Goal: Navigation & Orientation: Find specific page/section

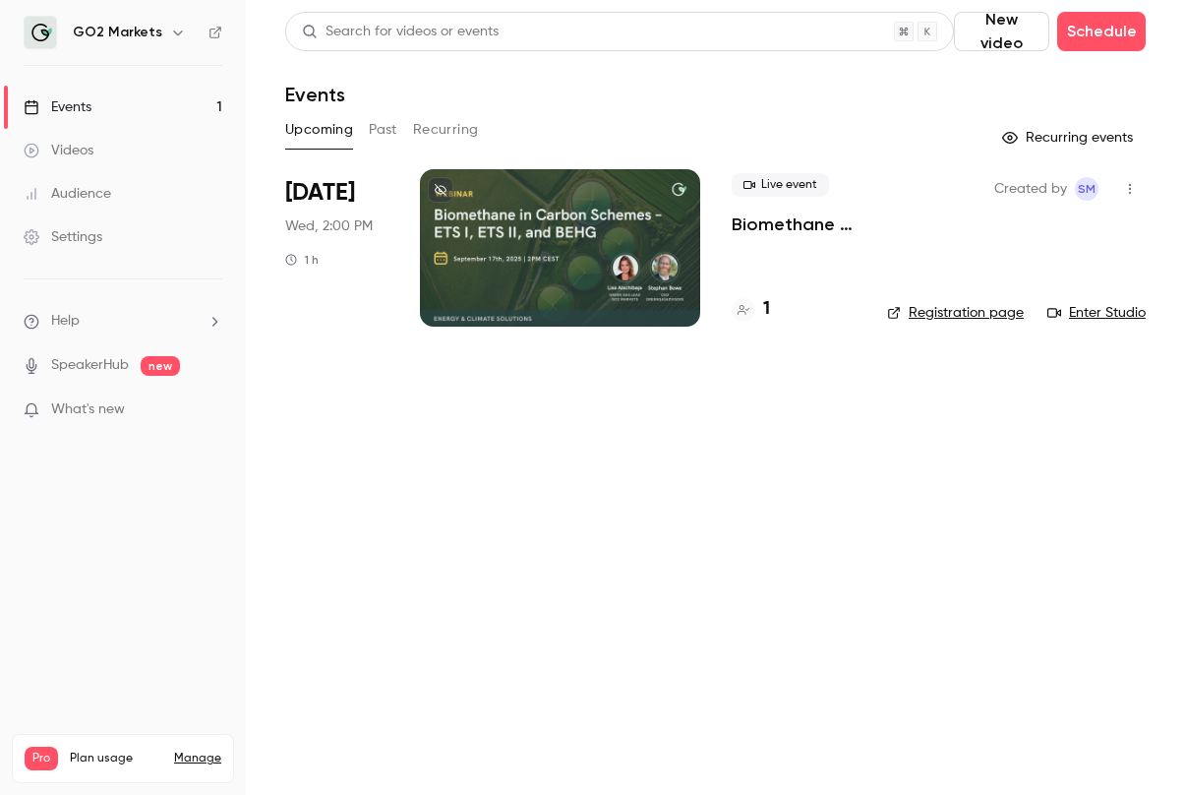
click at [378, 132] on button "Past" at bounding box center [383, 129] width 29 height 31
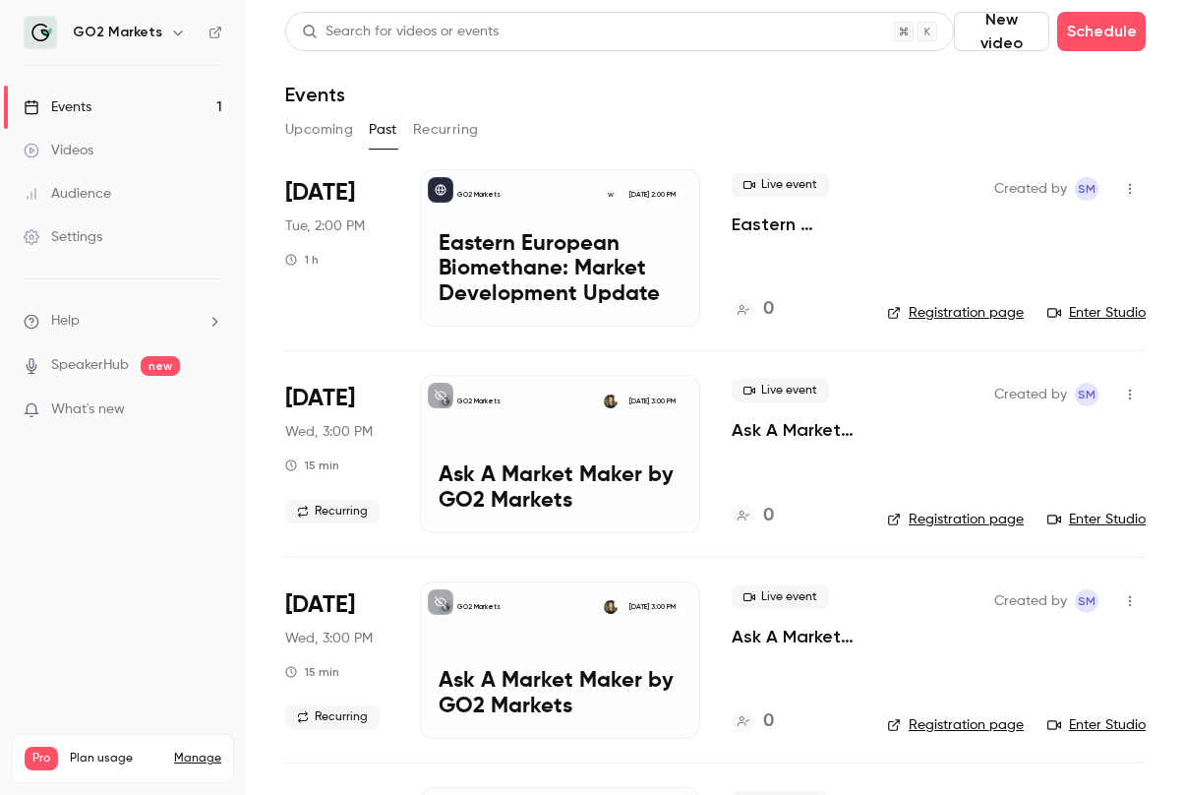
click at [990, 26] on button "New video" at bounding box center [1001, 31] width 95 height 39
click at [1015, 137] on div "Upload" at bounding box center [1077, 137] width 150 height 20
click at [127, 191] on link "Audience" at bounding box center [123, 193] width 246 height 43
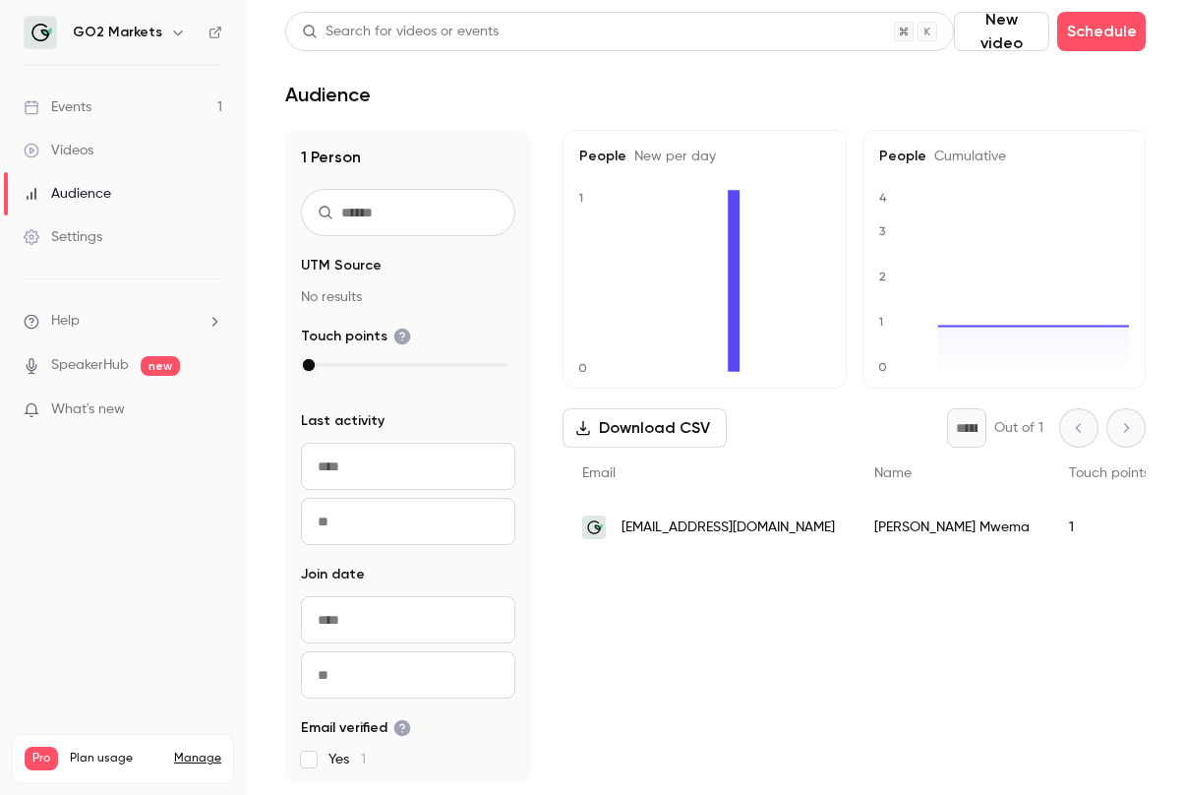
click at [101, 150] on link "Videos" at bounding box center [123, 150] width 246 height 43
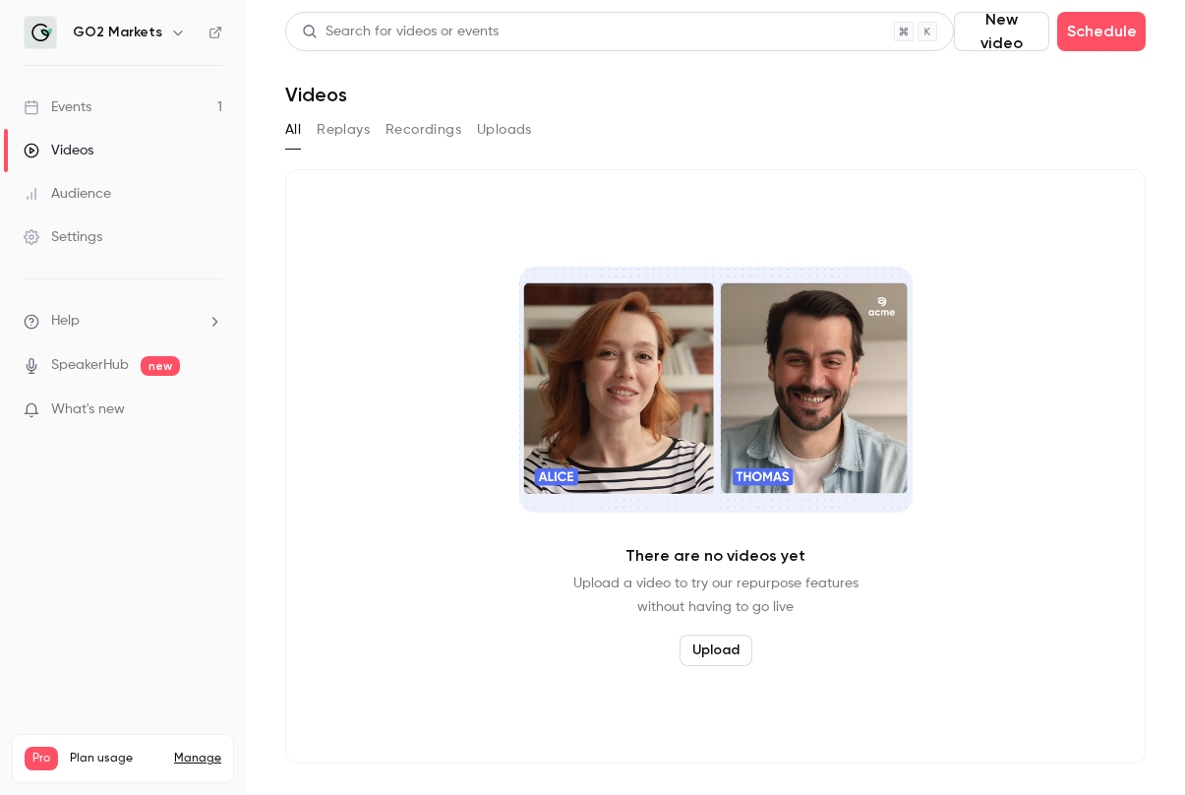
click at [96, 180] on link "Audience" at bounding box center [123, 193] width 246 height 43
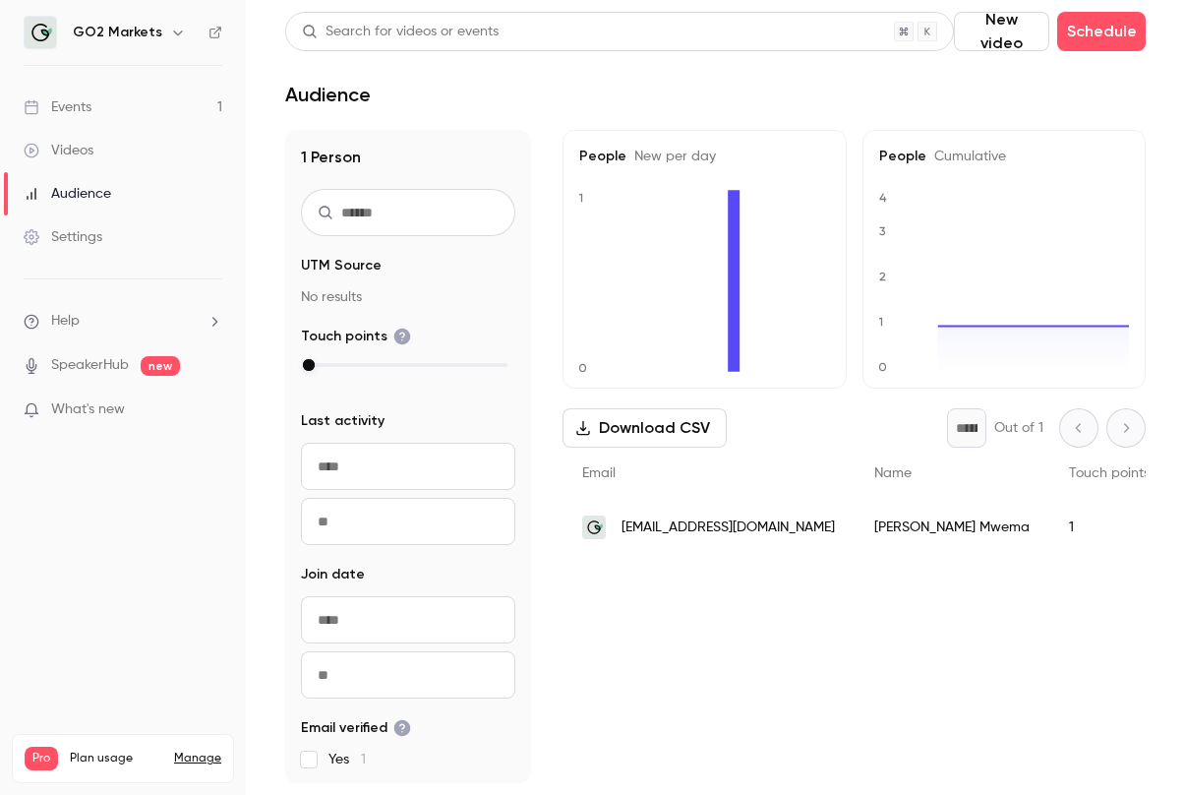
click at [87, 92] on link "Events 1" at bounding box center [123, 107] width 246 height 43
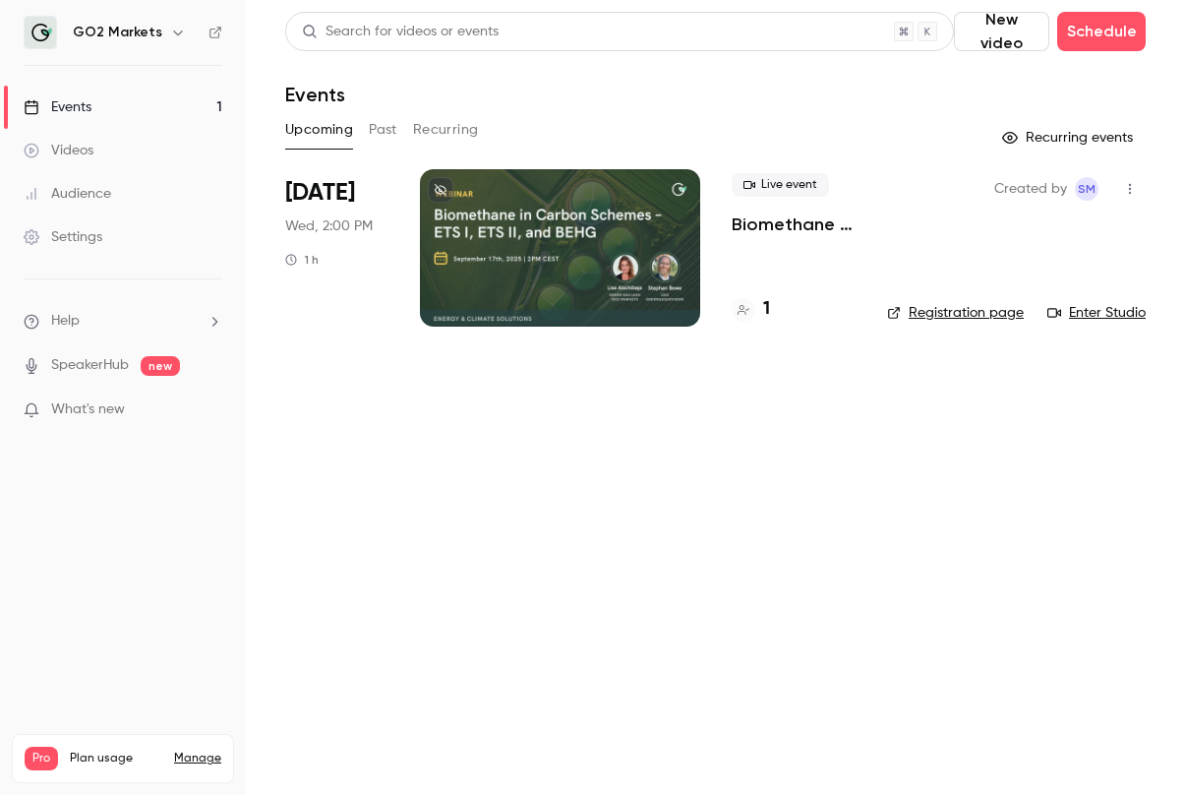
click at [380, 129] on button "Past" at bounding box center [383, 129] width 29 height 31
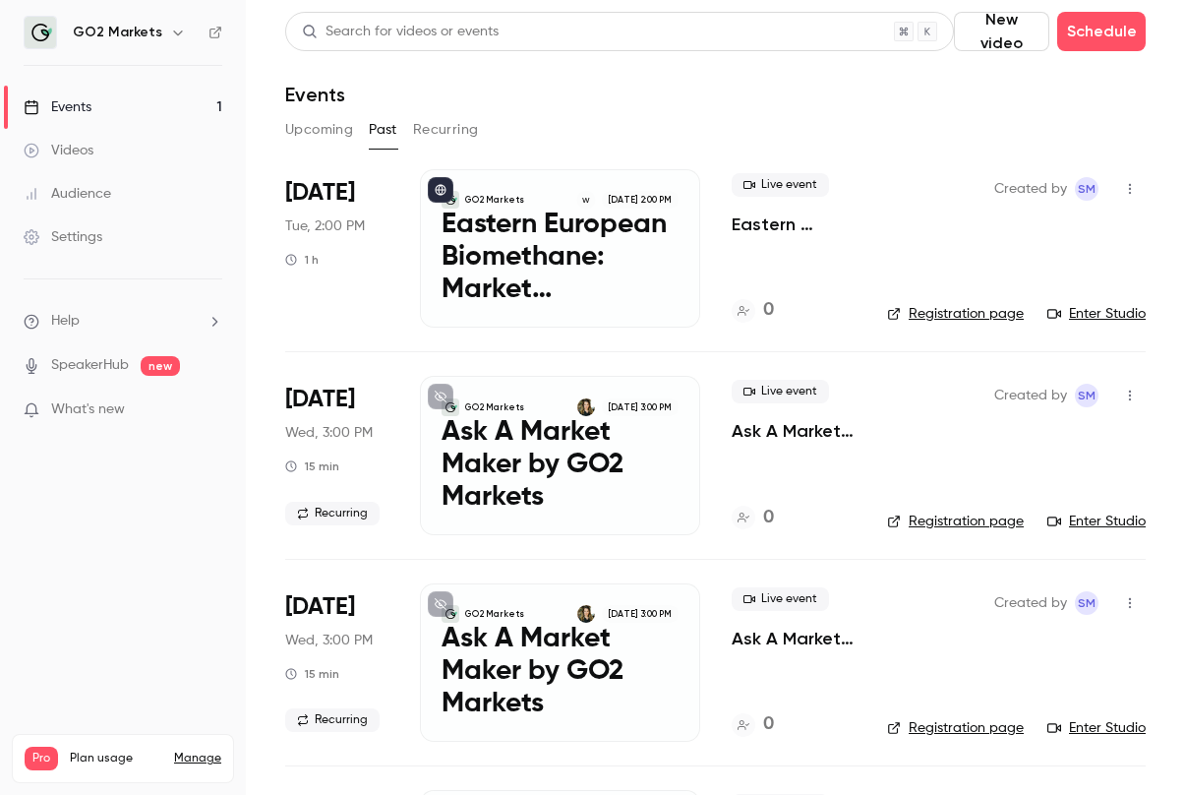
click at [380, 129] on button "Past" at bounding box center [383, 129] width 29 height 31
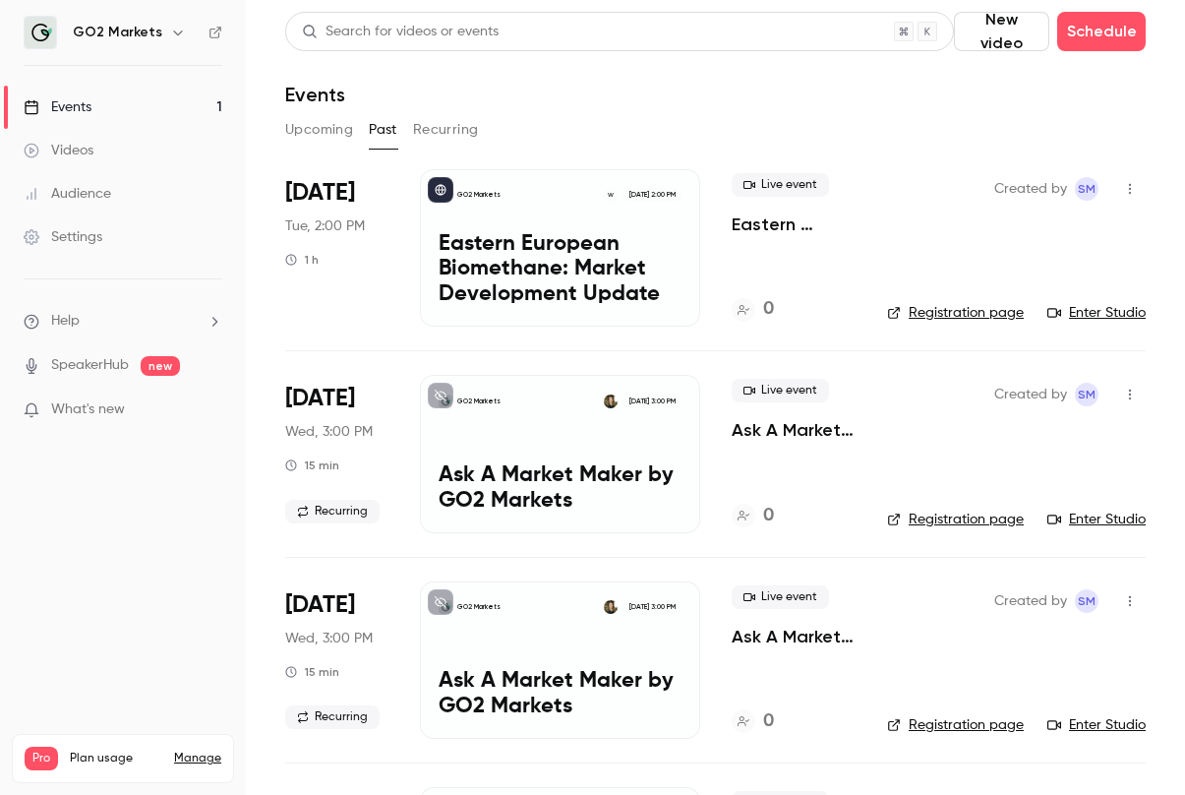
click at [318, 125] on button "Upcoming" at bounding box center [319, 129] width 68 height 31
